Goal: Task Accomplishment & Management: Manage account settings

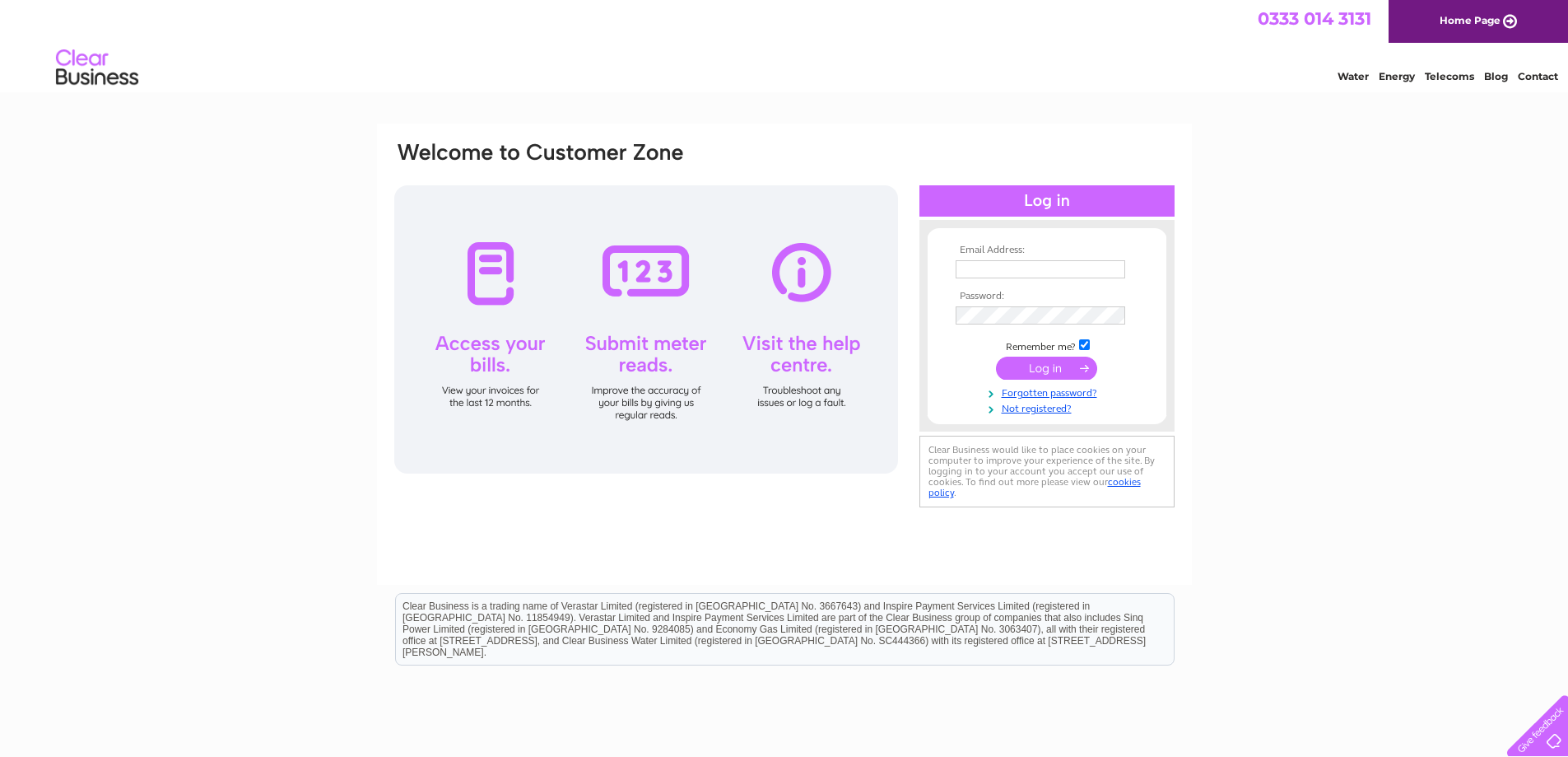
click at [973, 272] on input "text" at bounding box center [1040, 269] width 169 height 18
type input "[EMAIL_ADDRESS][DOMAIN_NAME]"
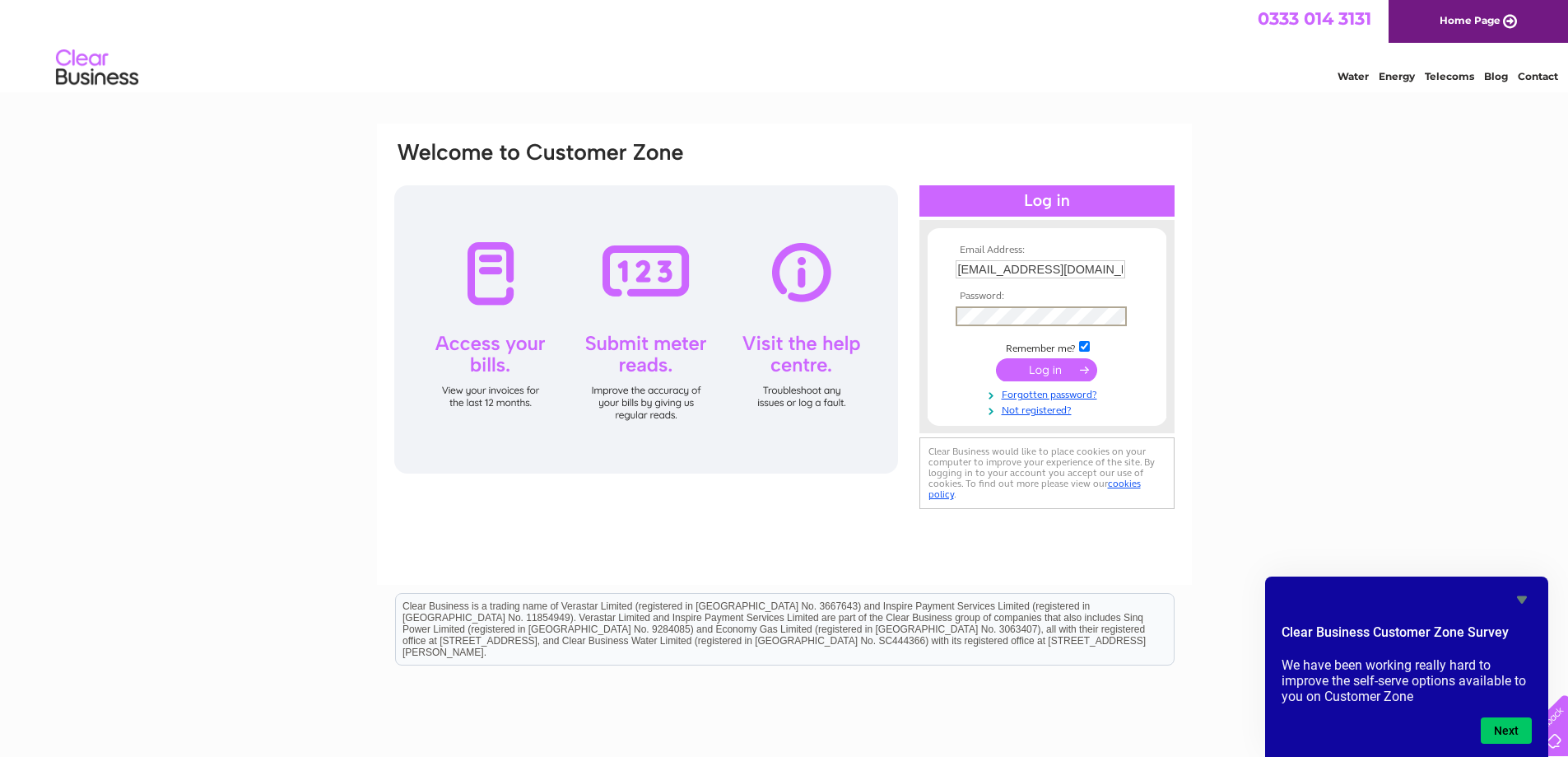
drag, startPoint x: 1036, startPoint y: 374, endPoint x: 1004, endPoint y: 363, distance: 33.8
click at [1036, 373] on input "submit" at bounding box center [1046, 370] width 101 height 23
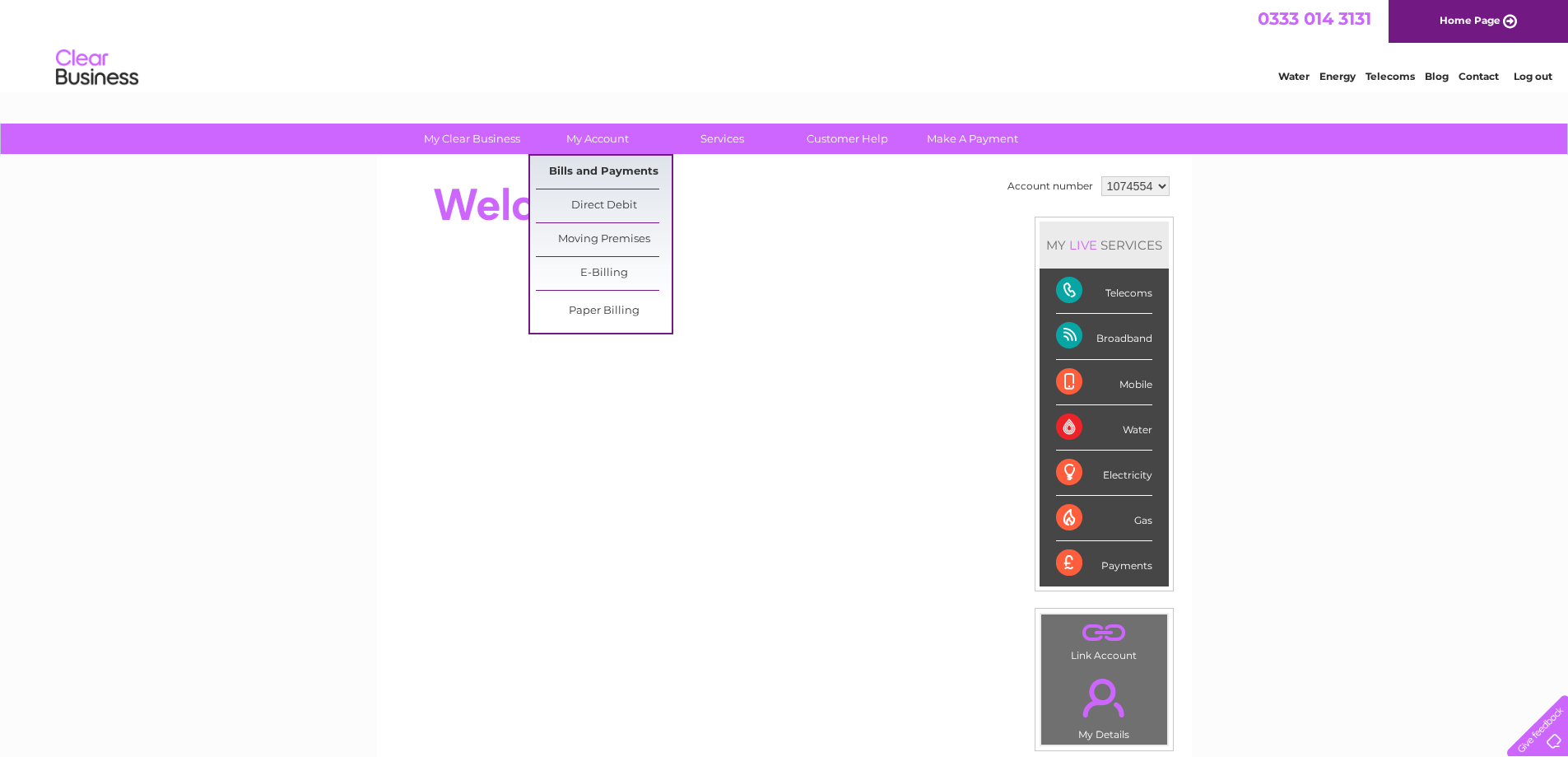
click at [599, 167] on link "Bills and Payments" at bounding box center [604, 172] width 136 height 33
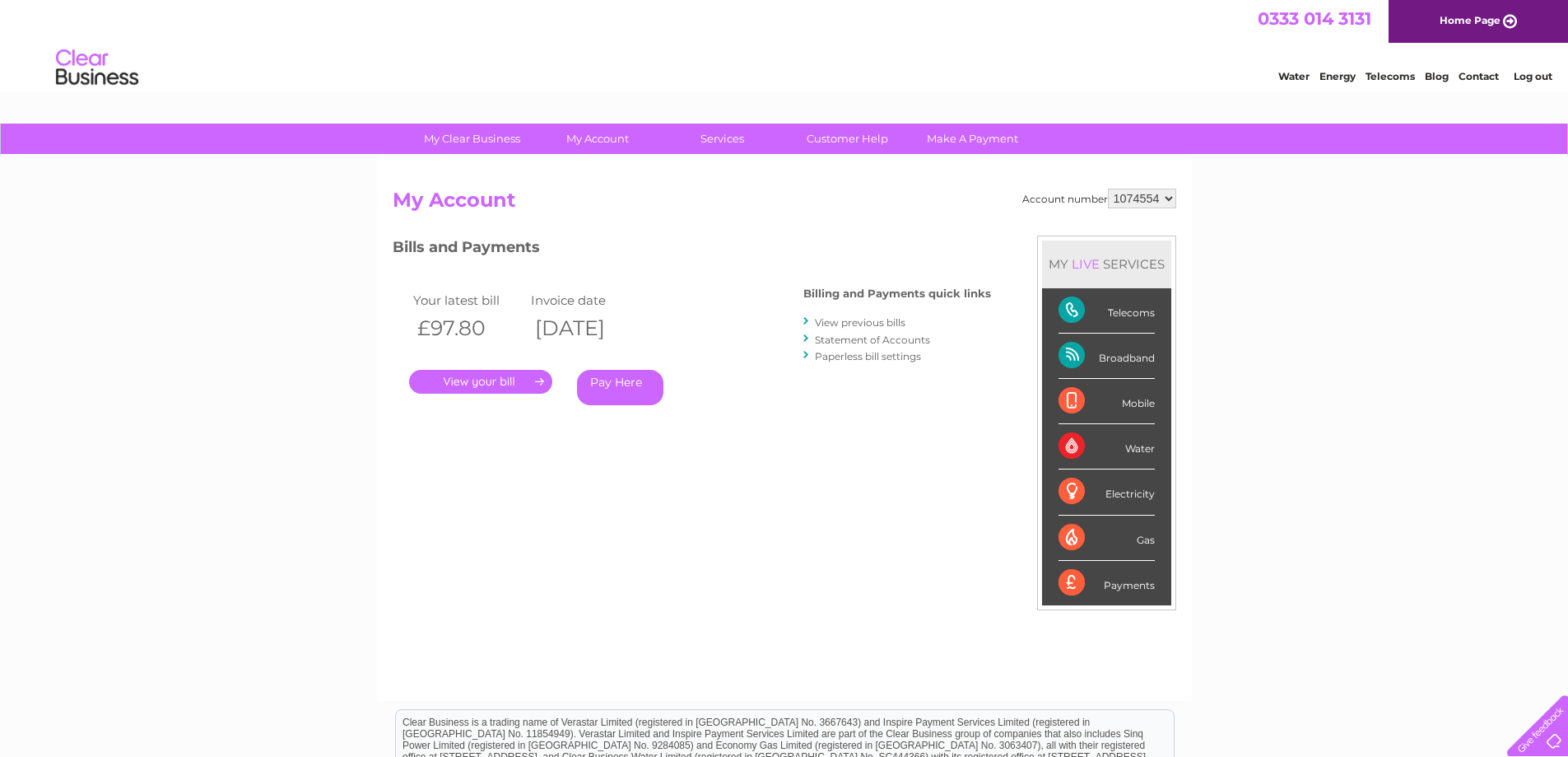
click at [515, 377] on link "." at bounding box center [480, 381] width 144 height 24
